Goal: Task Accomplishment & Management: Use online tool/utility

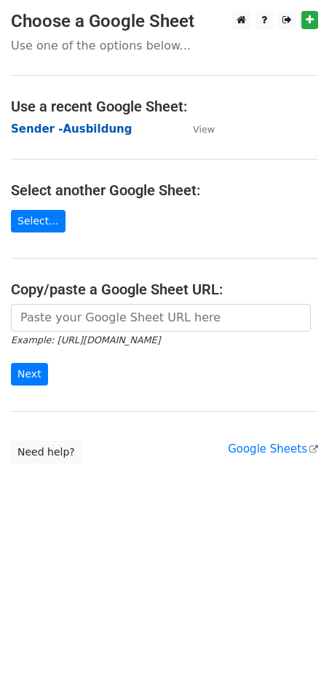
click at [79, 127] on strong "Sender -Ausbildung" at bounding box center [71, 128] width 121 height 13
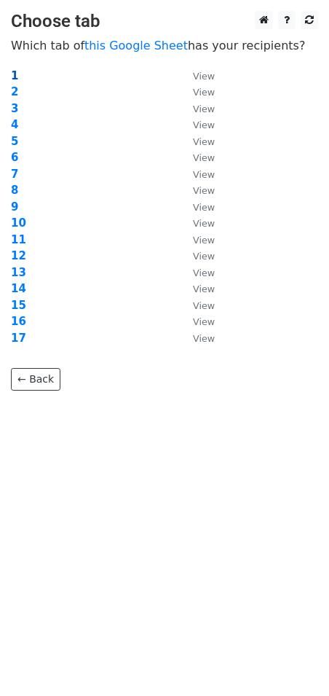
click at [15, 76] on strong "1" at bounding box center [14, 75] width 7 height 13
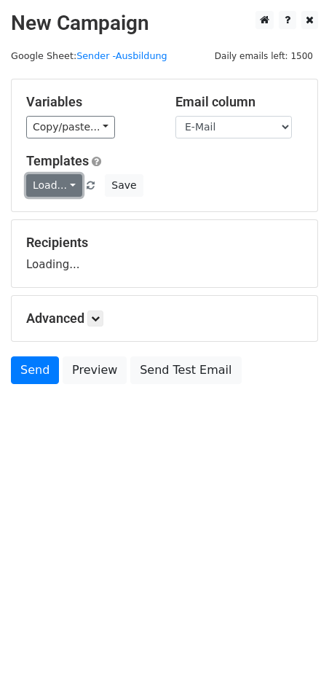
click at [55, 179] on link "Load..." at bounding box center [54, 185] width 56 height 23
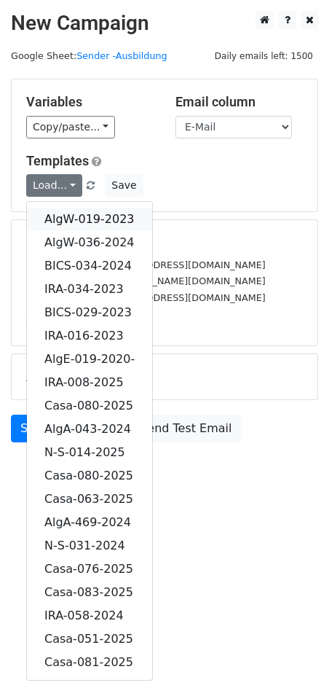
click at [98, 218] on link "AlgW-019-2023" at bounding box center [89, 219] width 125 height 23
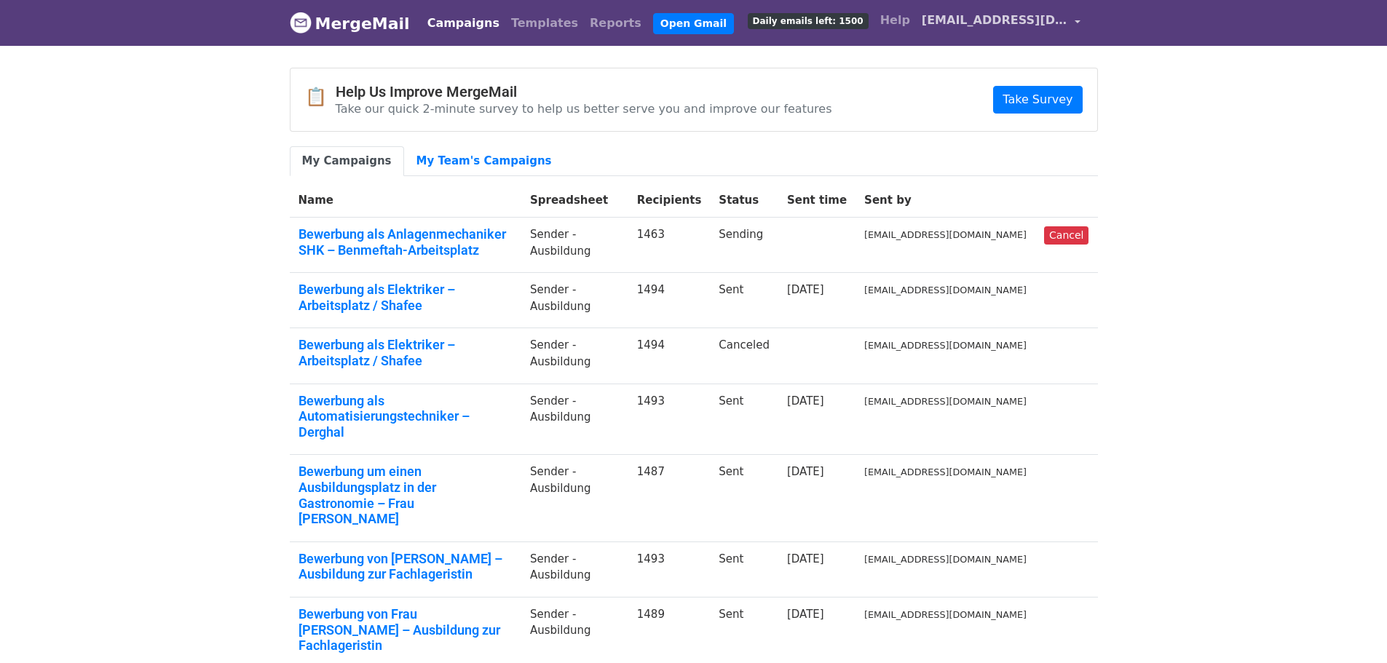
click at [1074, 22] on link "[EMAIL_ADDRESS][DOMAIN_NAME]" at bounding box center [1001, 23] width 170 height 34
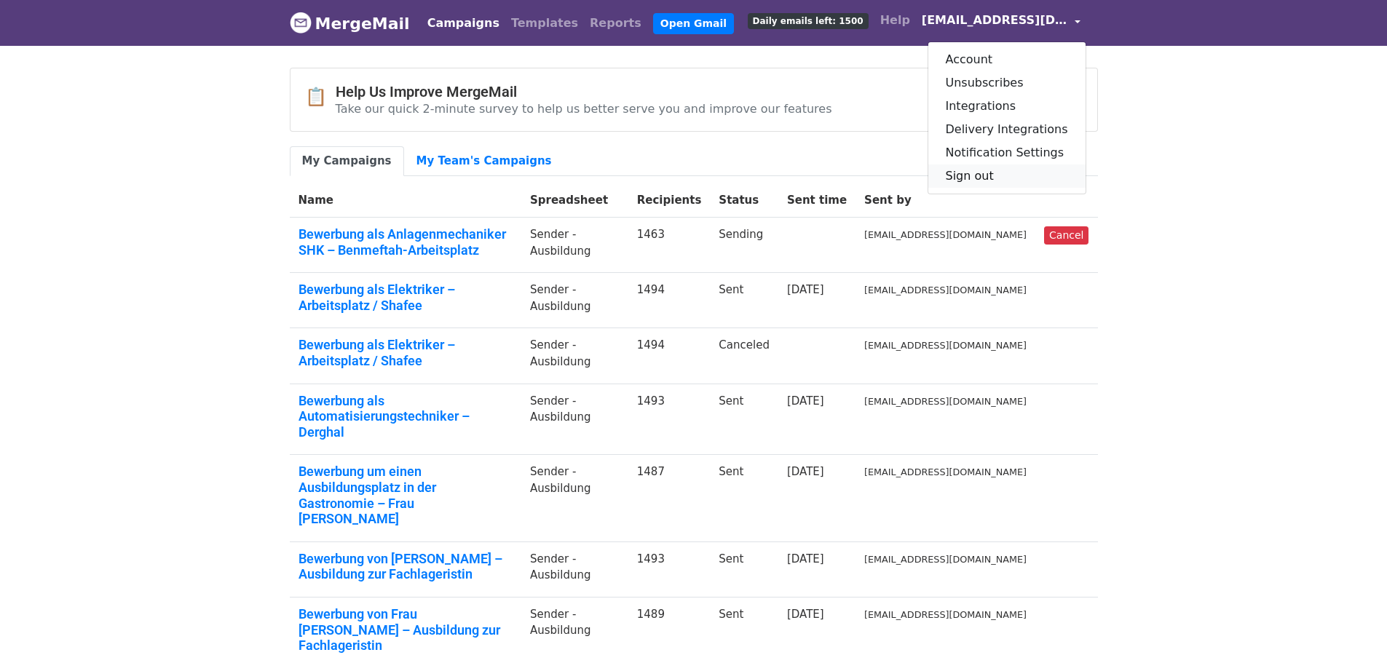
click at [993, 172] on link "Sign out" at bounding box center [1007, 176] width 157 height 23
